Goal: Transaction & Acquisition: Purchase product/service

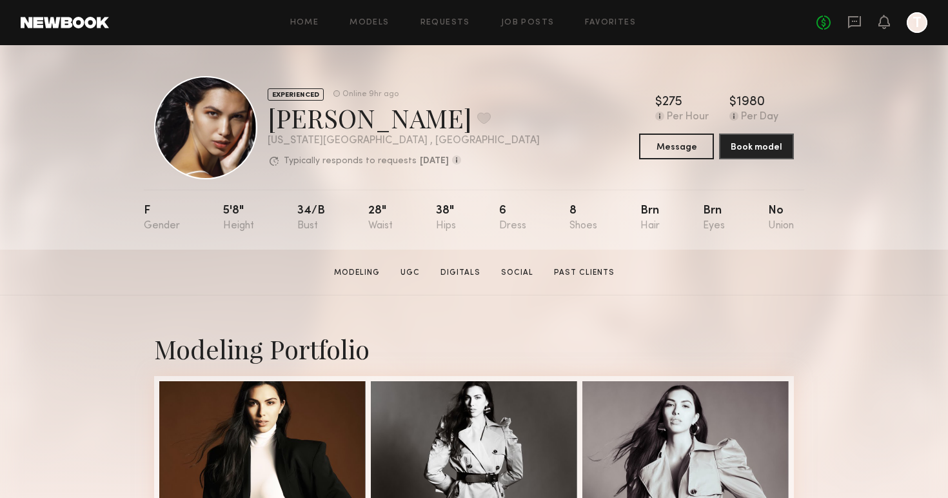
click at [86, 24] on link at bounding box center [65, 23] width 88 height 12
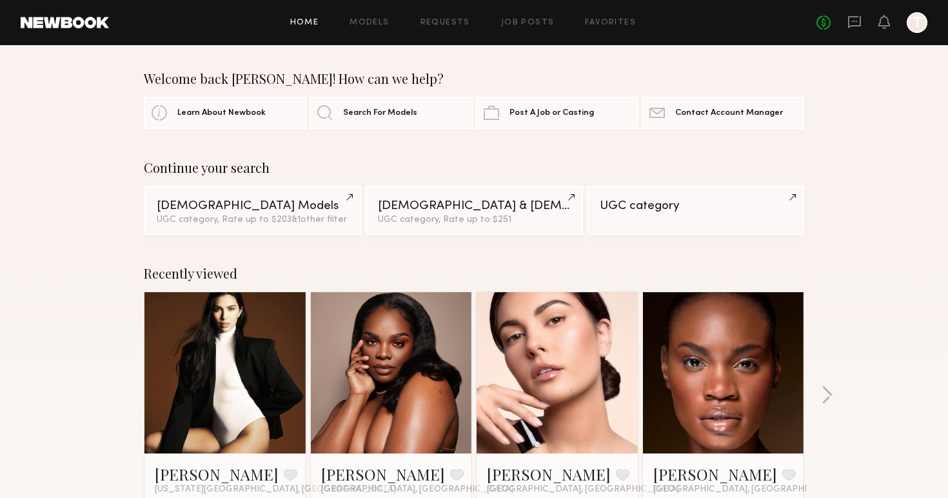
click at [862, 18] on div "No fees up to $5,000 T" at bounding box center [872, 22] width 111 height 21
click at [853, 23] on icon at bounding box center [855, 22] width 14 height 14
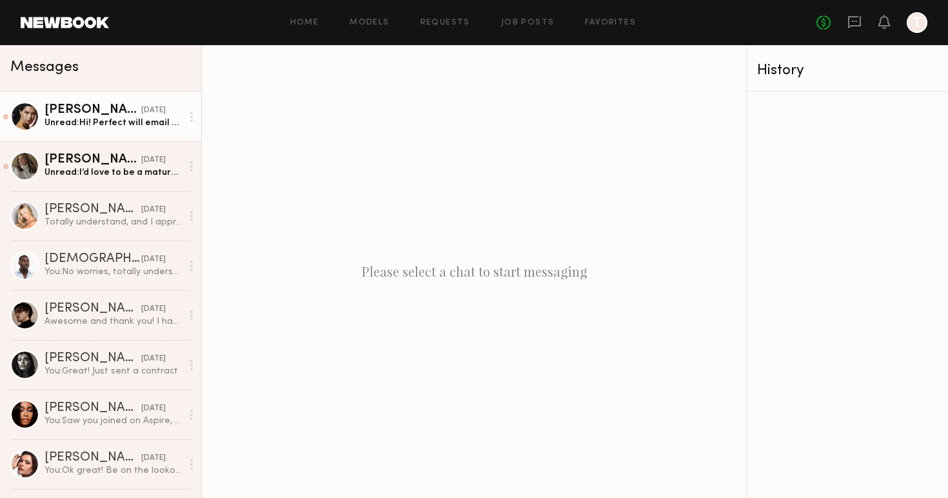
click at [113, 119] on div "Unread: Hi! Perfect will email you! :)" at bounding box center [113, 123] width 137 height 12
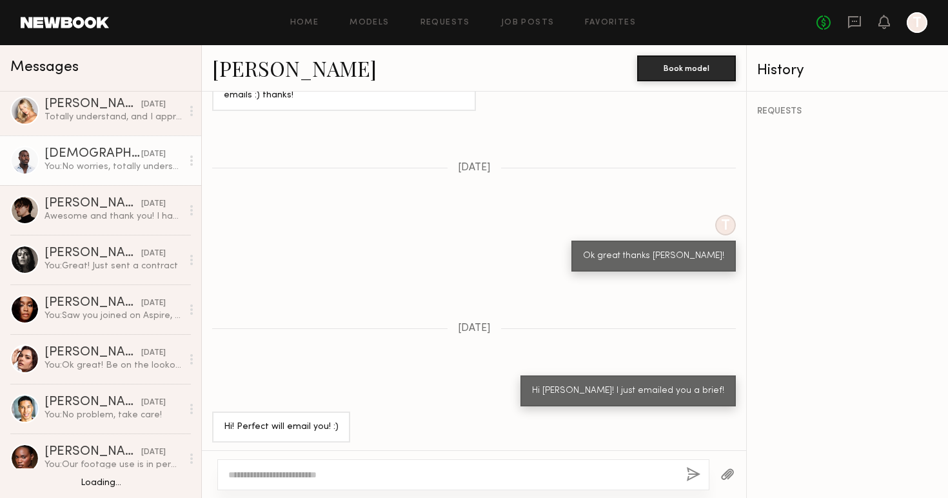
scroll to position [108, 0]
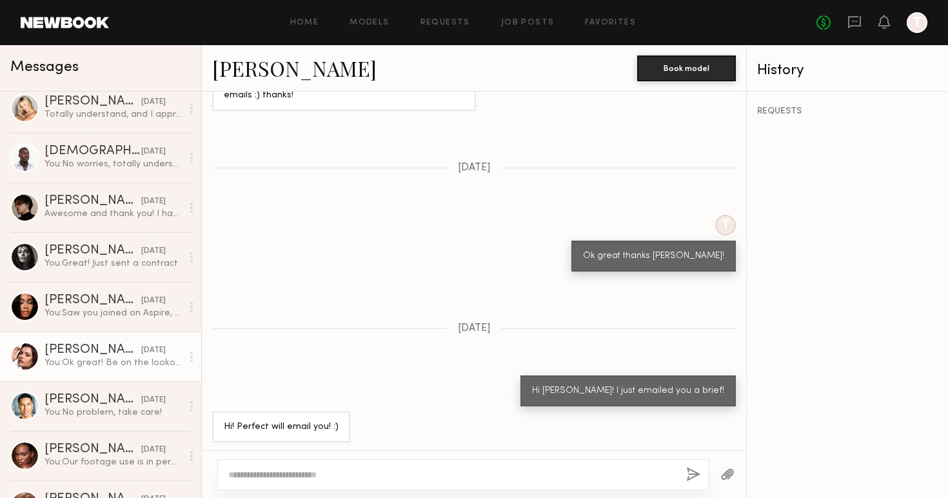
click at [120, 350] on div "Taylor C." at bounding box center [93, 350] width 97 height 13
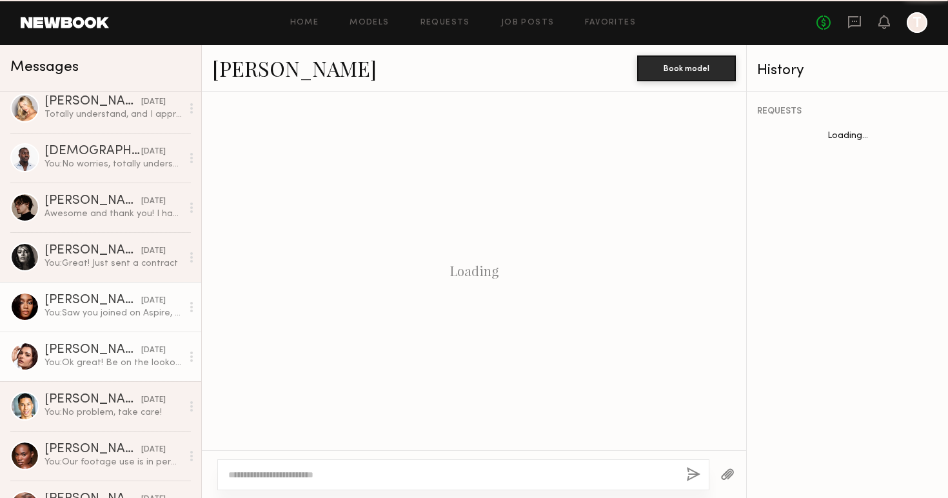
scroll to position [993, 0]
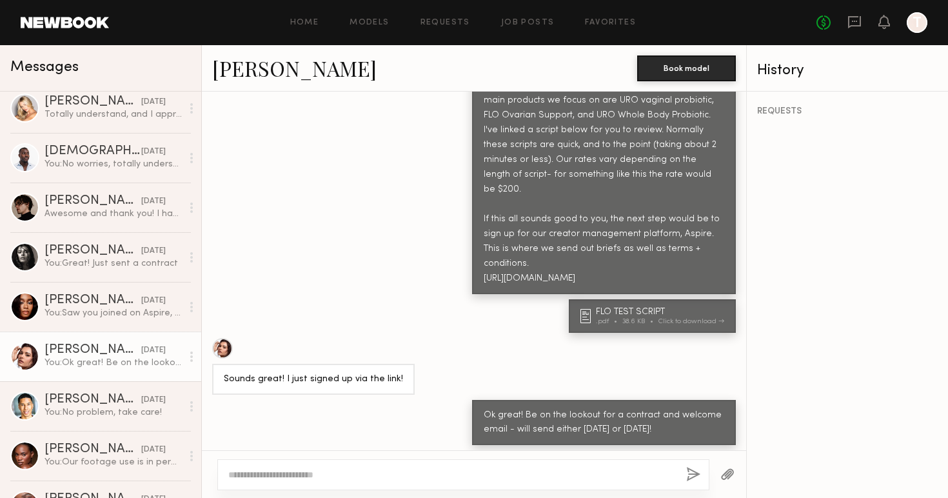
click at [253, 72] on link "Taylor C." at bounding box center [294, 68] width 164 height 28
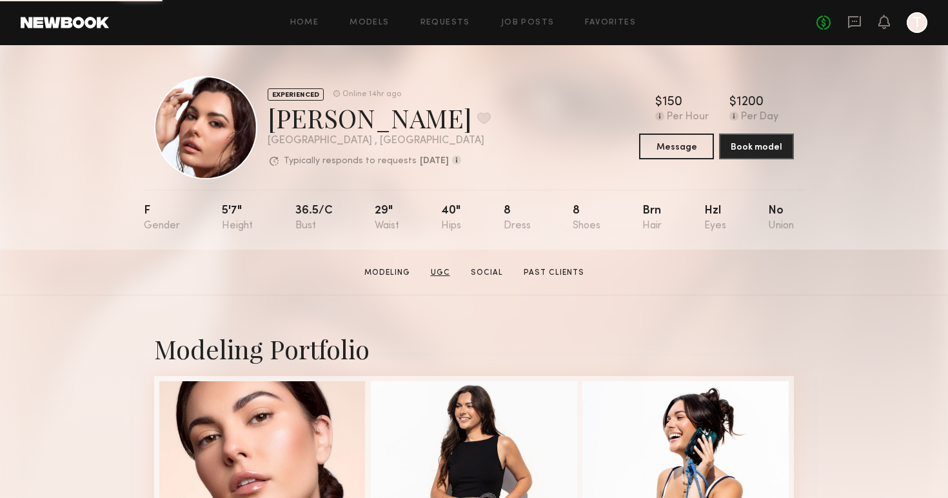
click at [441, 273] on link "UGC" at bounding box center [441, 273] width 30 height 12
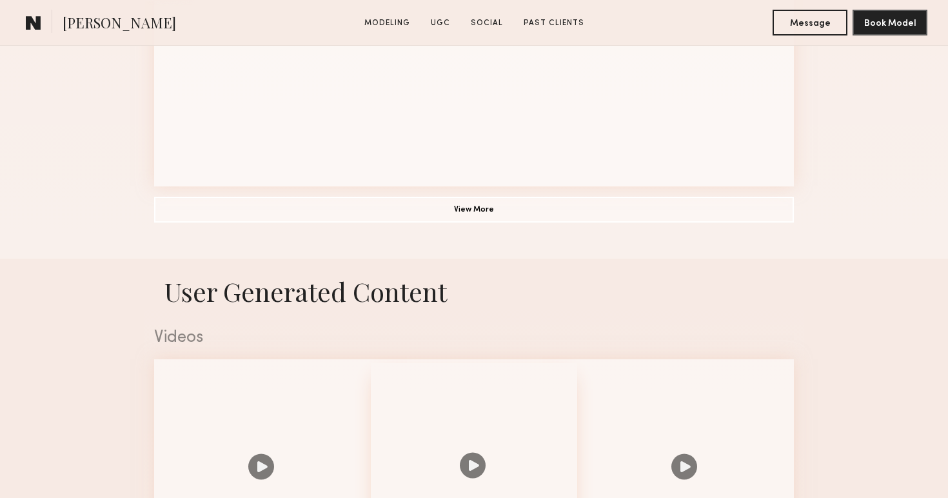
scroll to position [1222, 0]
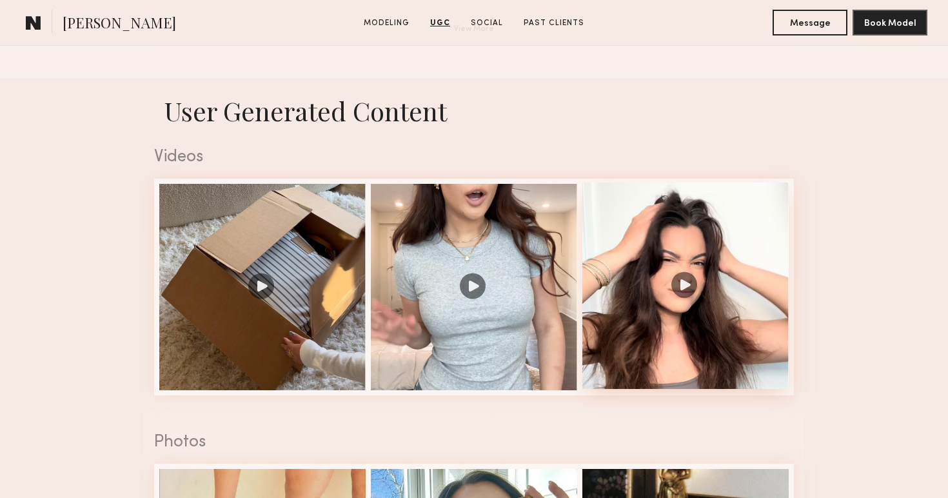
click at [635, 261] on div at bounding box center [685, 286] width 206 height 206
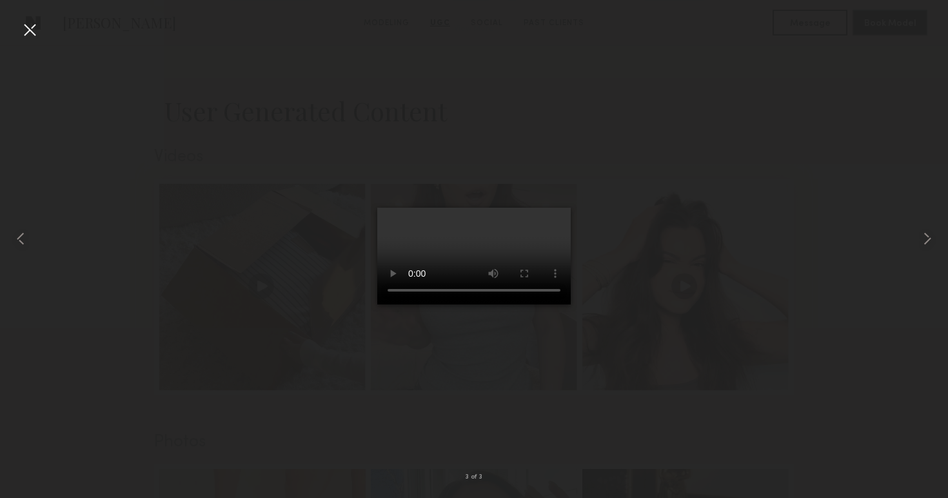
click at [721, 233] on div at bounding box center [474, 239] width 948 height 436
click at [32, 28] on div at bounding box center [29, 29] width 21 height 21
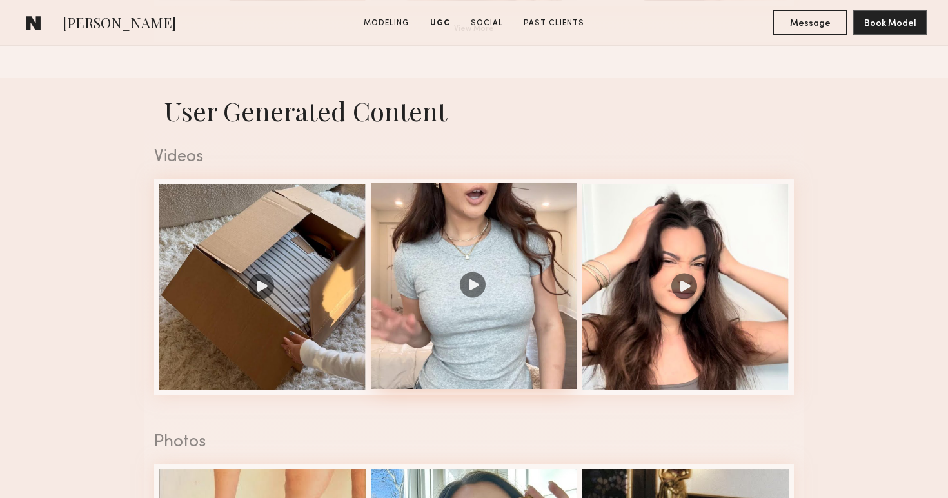
scroll to position [1615, 0]
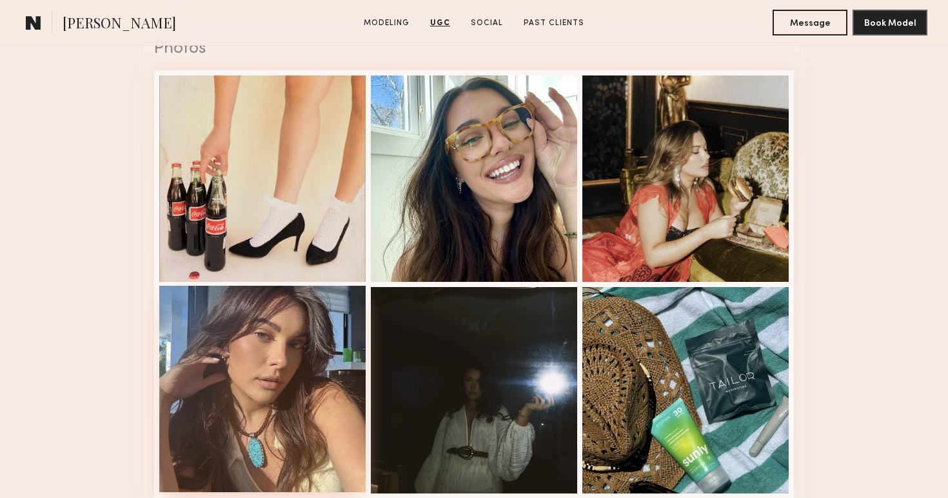
click at [310, 344] on div at bounding box center [262, 389] width 206 height 206
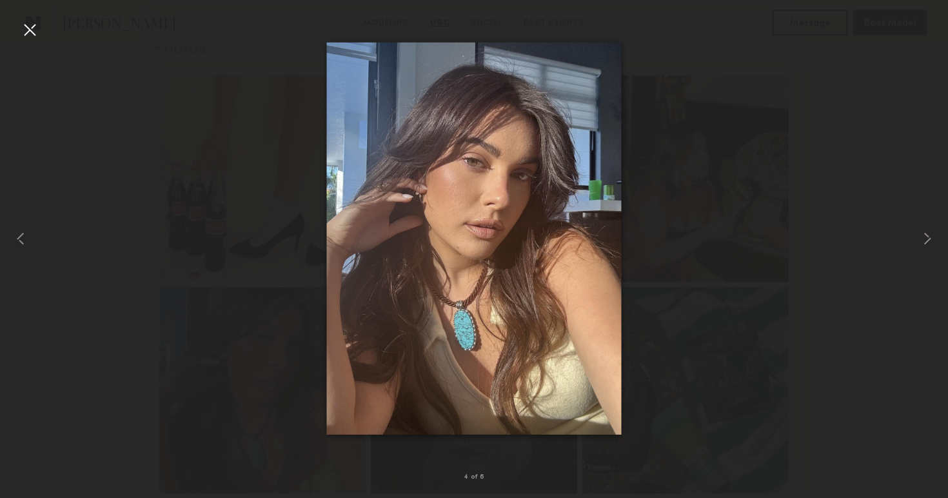
click at [45, 41] on div at bounding box center [474, 239] width 948 height 436
click at [26, 33] on div at bounding box center [29, 29] width 21 height 21
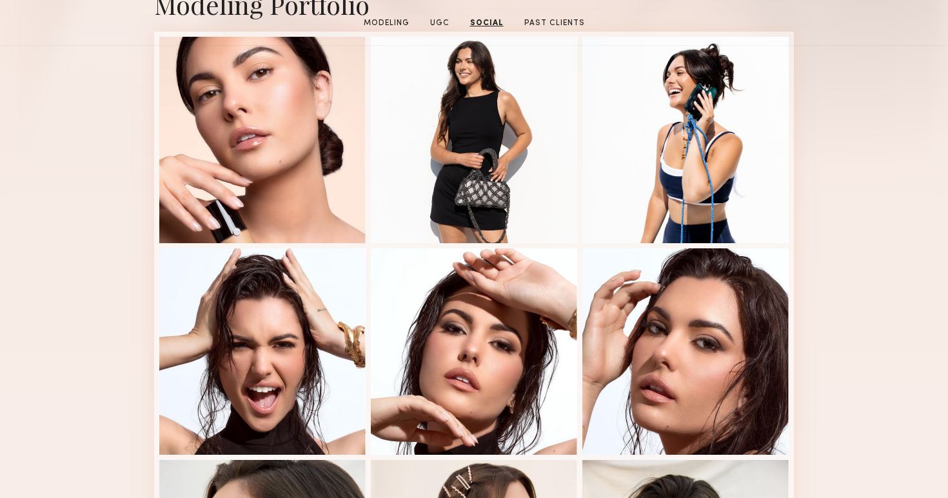
scroll to position [0, 0]
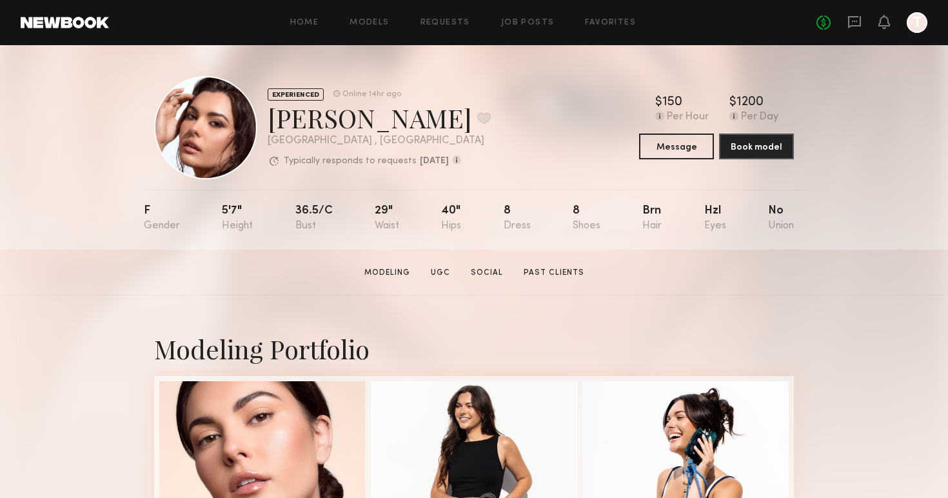
click at [364, 14] on div "Home Models Requests Job Posts Favorites Sign Out No fees up to $5,000 T" at bounding box center [518, 22] width 819 height 21
click at [368, 28] on div "Home Models Requests Job Posts Favorites Sign Out No fees up to $5,000 T" at bounding box center [518, 22] width 819 height 21
click at [364, 23] on link "Models" at bounding box center [369, 23] width 39 height 8
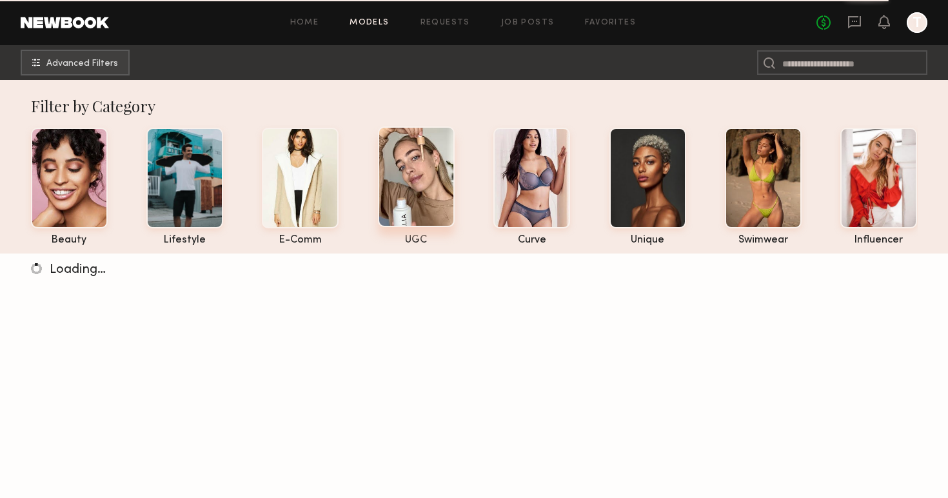
click at [396, 162] on div at bounding box center [416, 176] width 77 height 101
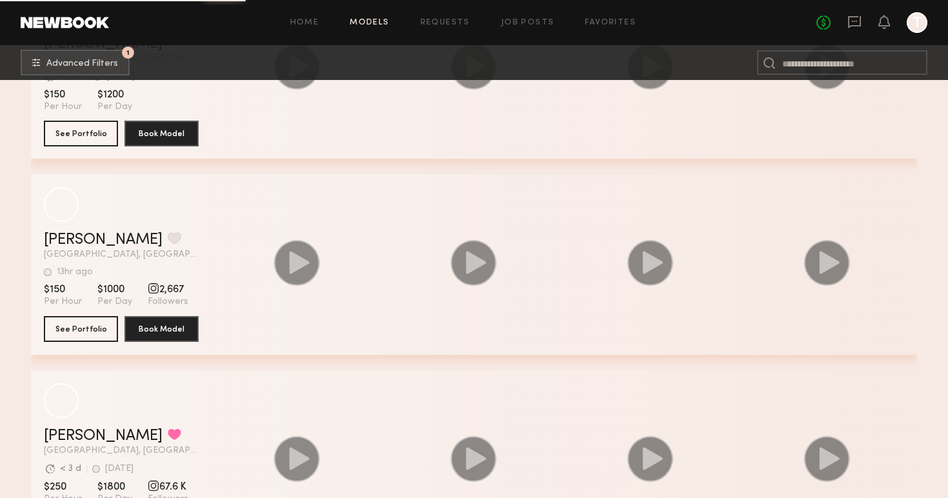
scroll to position [6895, 0]
